Goal: Consume media (video, audio): Consume media (video, audio)

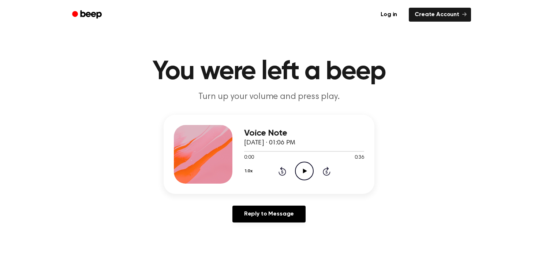
click at [305, 169] on icon "Play Audio" at bounding box center [304, 170] width 19 height 19
click at [305, 169] on icon "Pause Audio" at bounding box center [304, 170] width 19 height 19
click at [301, 172] on icon "Play Audio" at bounding box center [304, 170] width 19 height 19
click at [301, 172] on icon "Pause Audio" at bounding box center [304, 170] width 19 height 19
click at [297, 171] on icon "Play Audio" at bounding box center [304, 170] width 19 height 19
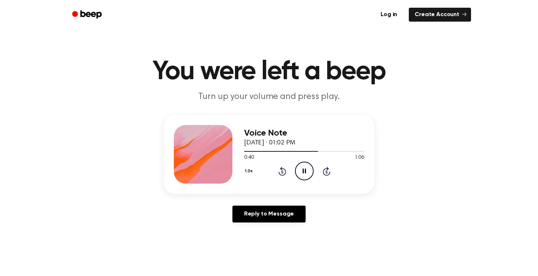
click at [308, 166] on icon "Pause Audio" at bounding box center [304, 170] width 19 height 19
click at [201, 149] on div at bounding box center [203, 154] width 59 height 59
click at [307, 177] on icon "Play Audio" at bounding box center [304, 170] width 19 height 19
click at [303, 168] on icon "Play Audio" at bounding box center [304, 170] width 19 height 19
click at [312, 171] on icon "Play Audio" at bounding box center [304, 170] width 19 height 19
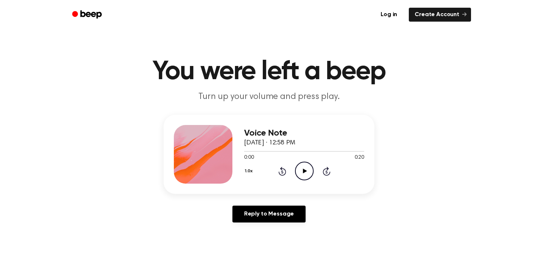
click at [296, 168] on circle at bounding box center [305, 171] width 18 height 18
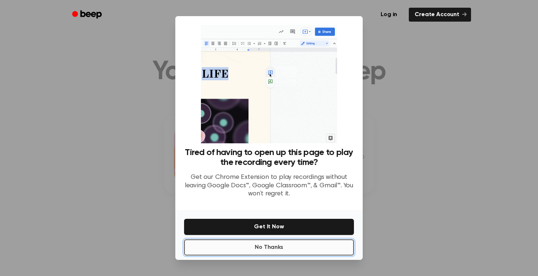
click at [269, 250] on button "No Thanks" at bounding box center [269, 247] width 170 height 16
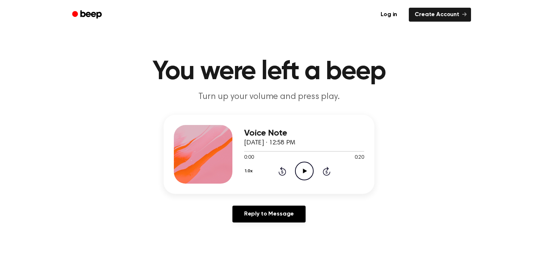
click at [308, 171] on icon "Play Audio" at bounding box center [304, 170] width 19 height 19
